Goal: Navigation & Orientation: Find specific page/section

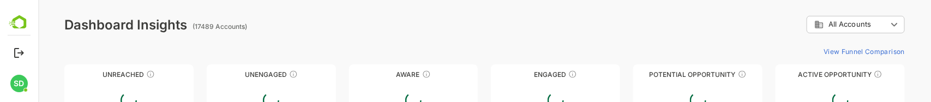
type input "**********"
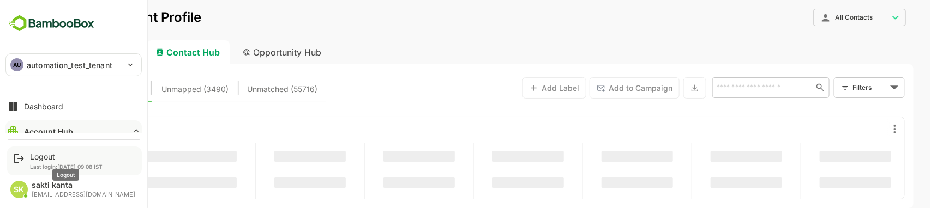
click at [39, 154] on div "Logout" at bounding box center [66, 156] width 73 height 9
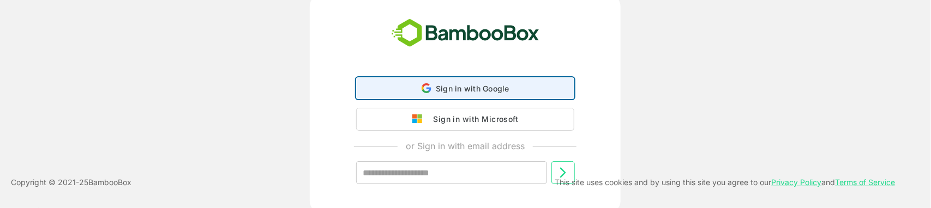
click at [479, 86] on span "Sign in with Google" at bounding box center [473, 88] width 74 height 9
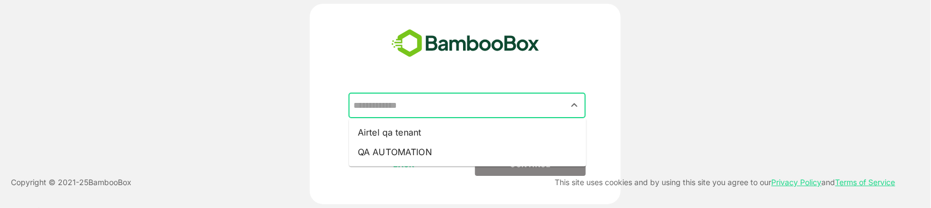
click at [533, 104] on input "text" at bounding box center [467, 105] width 233 height 21
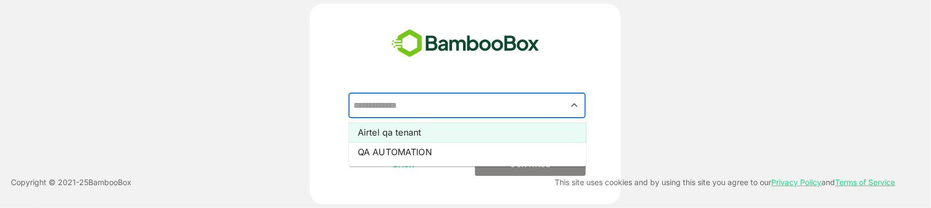
click at [504, 134] on li "Airtel qa tenant" at bounding box center [467, 133] width 237 height 20
type input "**********"
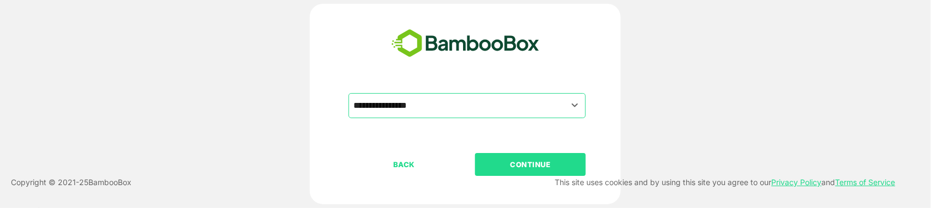
click at [524, 161] on p "CONTINUE" at bounding box center [530, 165] width 109 height 12
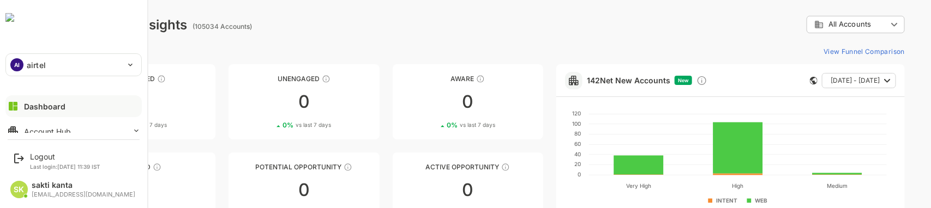
click at [23, 65] on div "AI airtel" at bounding box center [67, 65] width 122 height 22
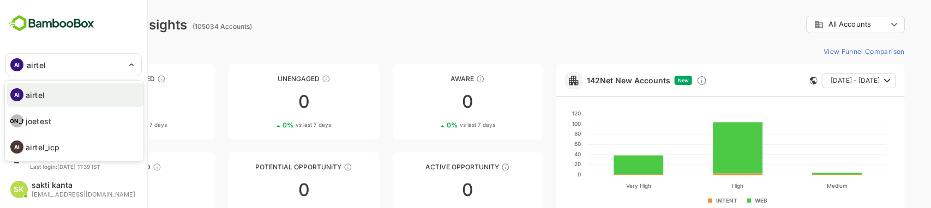
click at [265, 40] on div at bounding box center [465, 104] width 931 height 208
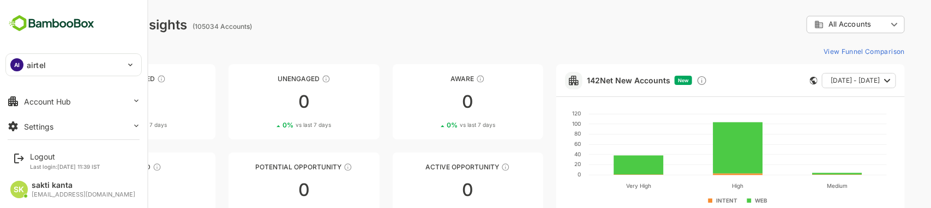
scroll to position [27, 0]
click at [93, 102] on button "Account Hub" at bounding box center [73, 104] width 136 height 22
click at [93, 102] on div "Unified Account Profile" at bounding box center [60, 100] width 73 height 9
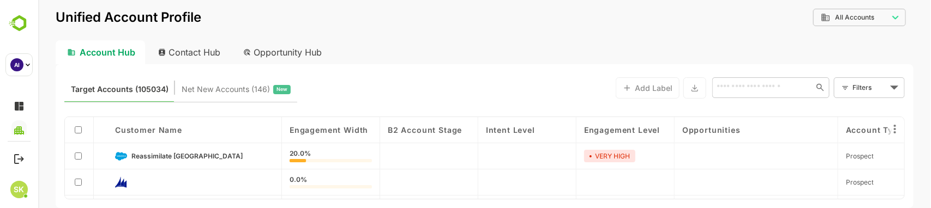
click at [200, 51] on div "Contact Hub" at bounding box center [189, 52] width 81 height 24
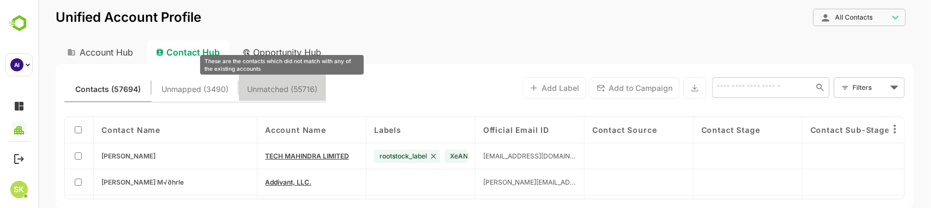
click at [297, 85] on span "Unmatched (55716)" at bounding box center [282, 89] width 70 height 14
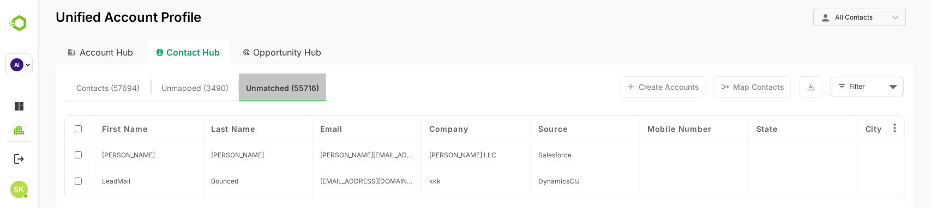
click at [260, 80] on button "Unmatched (55716)" at bounding box center [281, 87] width 87 height 26
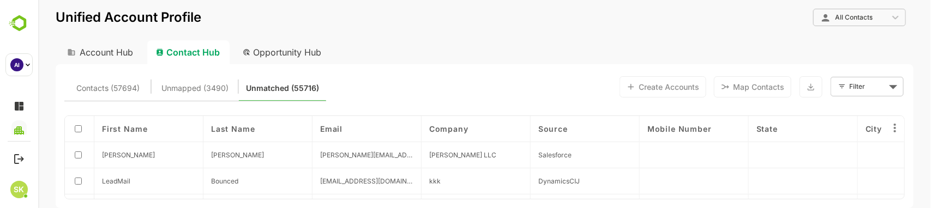
click at [268, 67] on div "Contacts (57694) Unmapped (3490) Unmatched (55716) Create Accounts Map Contacts…" at bounding box center [484, 136] width 858 height 144
click at [270, 61] on div "Opportunity Hub" at bounding box center [282, 52] width 97 height 24
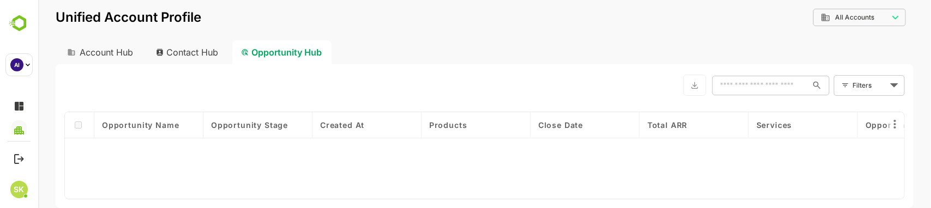
click at [201, 49] on div "Contact Hub" at bounding box center [187, 52] width 81 height 24
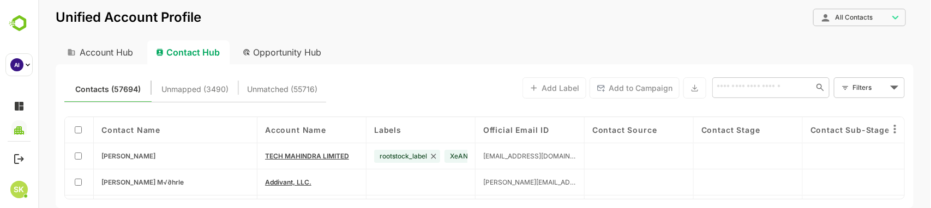
click at [290, 67] on div "Contacts (57694) Unmapped (3490) Unmatched (55716) Add Label Add to Campaign ​ …" at bounding box center [484, 136] width 858 height 144
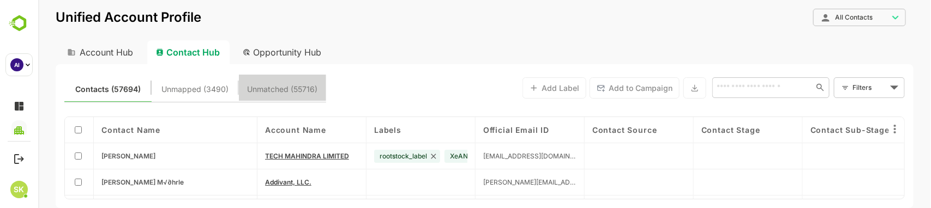
click at [289, 75] on button "Unmatched (55716)" at bounding box center [281, 88] width 87 height 26
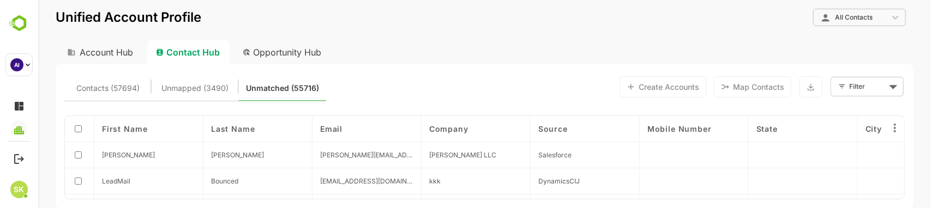
click at [121, 51] on div "Account Hub" at bounding box center [98, 52] width 87 height 24
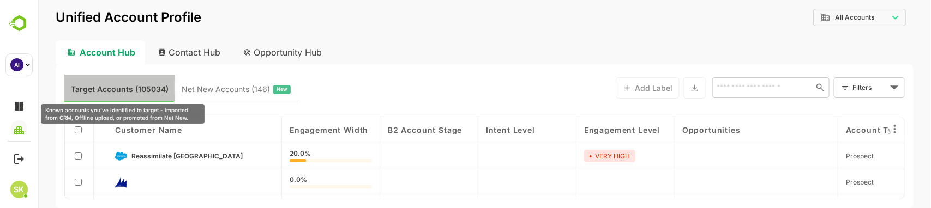
click at [113, 88] on span "Target Accounts (105034)" at bounding box center [119, 89] width 98 height 14
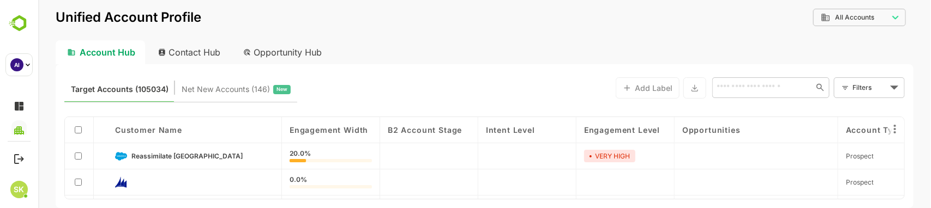
click at [116, 104] on div "Target Accounts (105034) Net New Accounts ( 146 ) New Add Label ​ Filters ​ Cus…" at bounding box center [484, 136] width 858 height 144
click at [197, 55] on div "Contact Hub" at bounding box center [189, 52] width 81 height 24
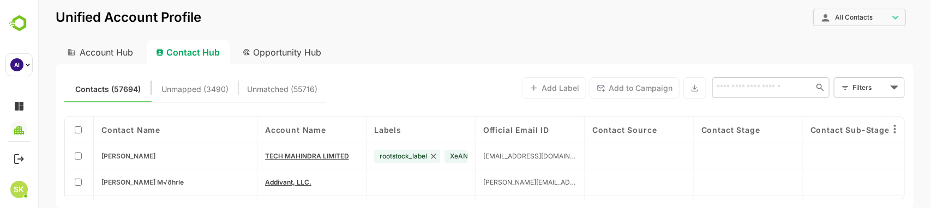
click at [118, 45] on div "Account Hub" at bounding box center [98, 52] width 87 height 24
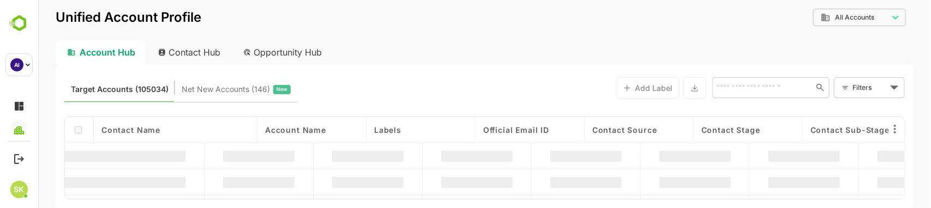
click at [192, 50] on div "Contact Hub" at bounding box center [189, 52] width 81 height 24
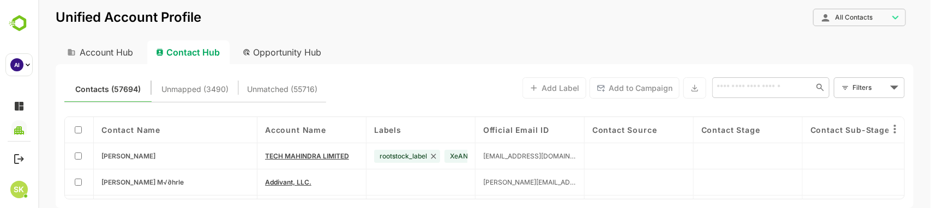
click at [630, 109] on div "Contacts (57694) Unmapped (3490) Unmatched (55716) Add Label Add to Campaign ​ …" at bounding box center [484, 136] width 858 height 144
click at [276, 47] on div "Opportunity Hub" at bounding box center [282, 52] width 97 height 24
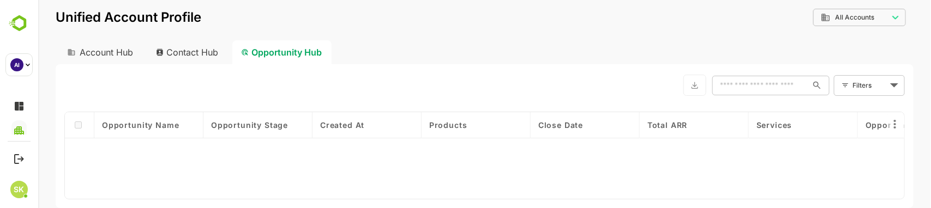
click at [187, 53] on div "Contact Hub" at bounding box center [187, 52] width 81 height 24
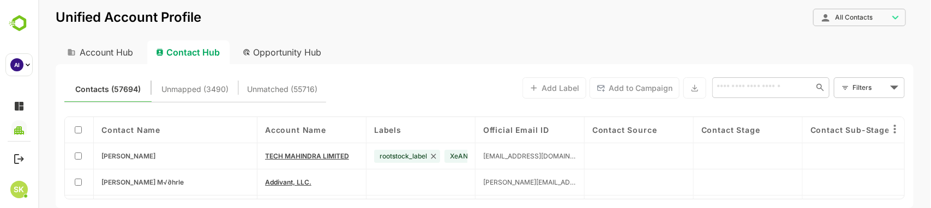
click at [104, 50] on div "Account Hub" at bounding box center [98, 52] width 87 height 24
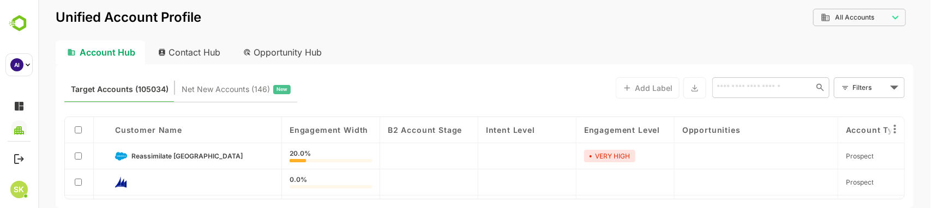
click at [196, 52] on div "Contact Hub" at bounding box center [189, 52] width 81 height 24
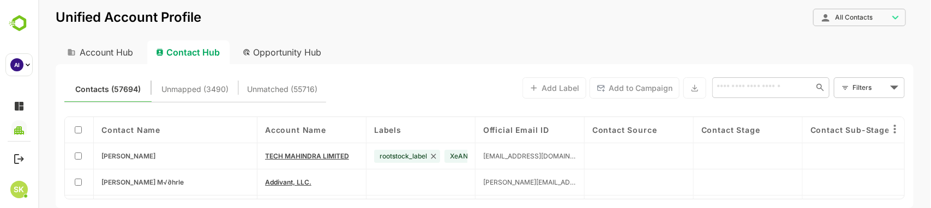
click at [102, 51] on div "Account Hub" at bounding box center [98, 52] width 87 height 24
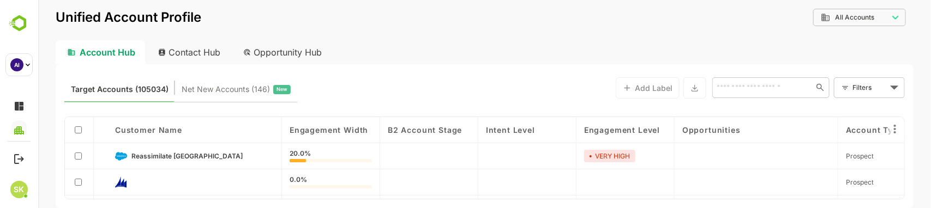
click at [854, 15] on body "**********" at bounding box center [484, 104] width 893 height 208
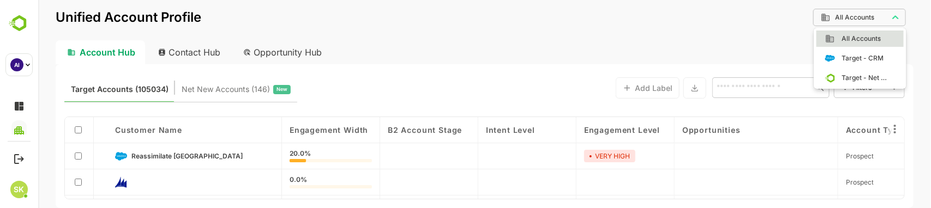
click at [715, 25] on div at bounding box center [484, 104] width 893 height 208
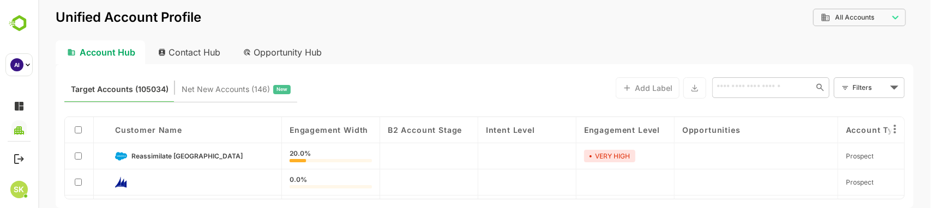
click at [202, 46] on div "Contact Hub" at bounding box center [189, 52] width 81 height 24
type input "**********"
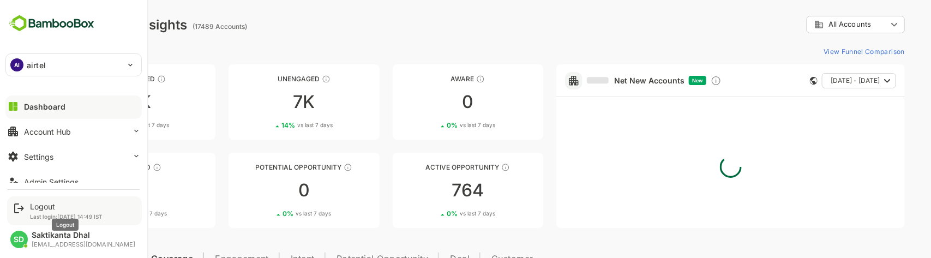
click at [44, 176] on div "Logout" at bounding box center [66, 206] width 73 height 9
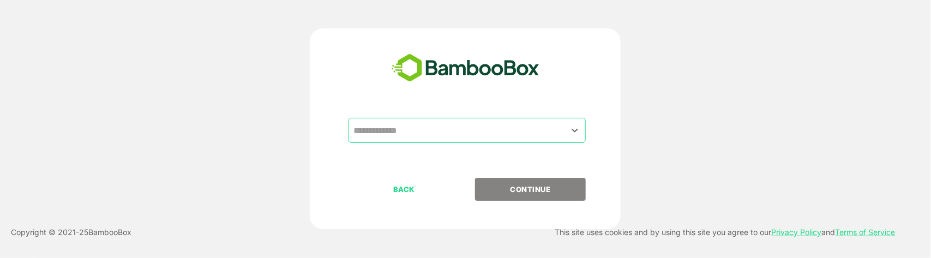
click at [514, 124] on input "text" at bounding box center [467, 130] width 233 height 21
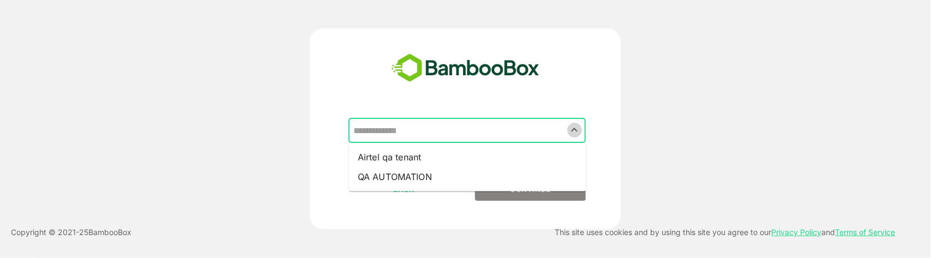
click at [575, 132] on icon "Close" at bounding box center [575, 130] width 13 height 13
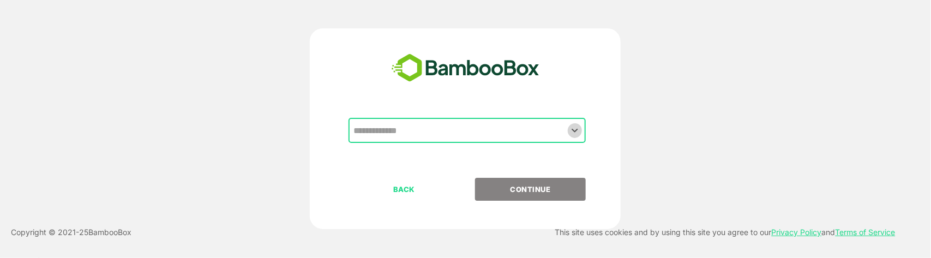
click at [575, 132] on icon "Open" at bounding box center [575, 131] width 6 height 4
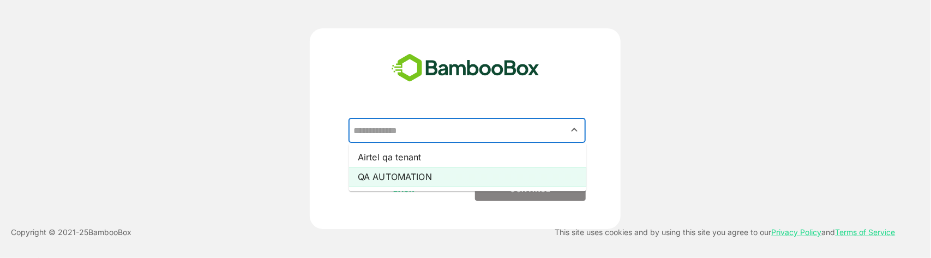
click at [517, 175] on li "QA AUTOMATION" at bounding box center [467, 178] width 237 height 20
type input "**********"
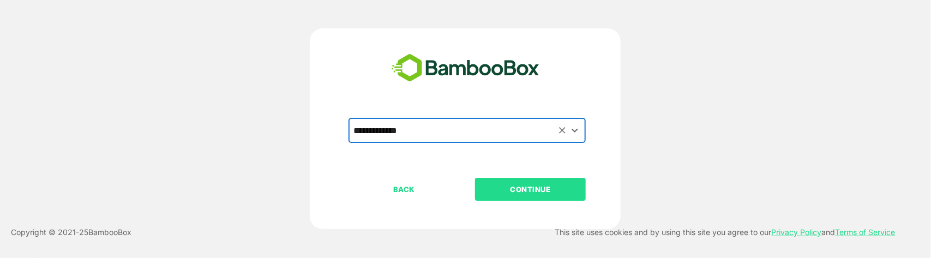
click at [549, 176] on p "CONTINUE" at bounding box center [530, 189] width 109 height 12
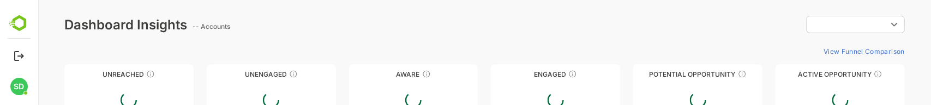
type input "**********"
